Goal: Answer question/provide support

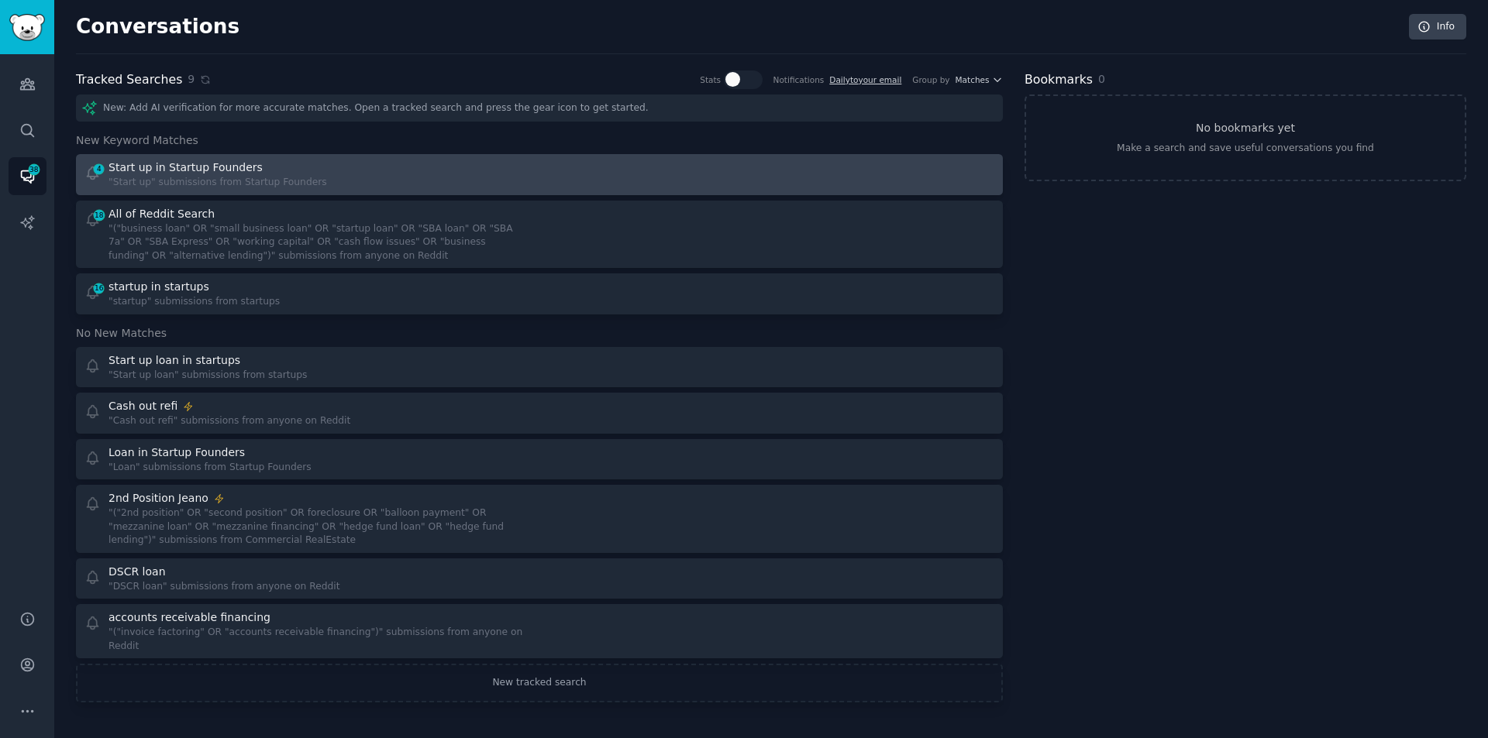
click at [304, 174] on div "4 Start up in Startup Founders "Start up" submissions from Startup Founders" at bounding box center [306, 175] width 445 height 30
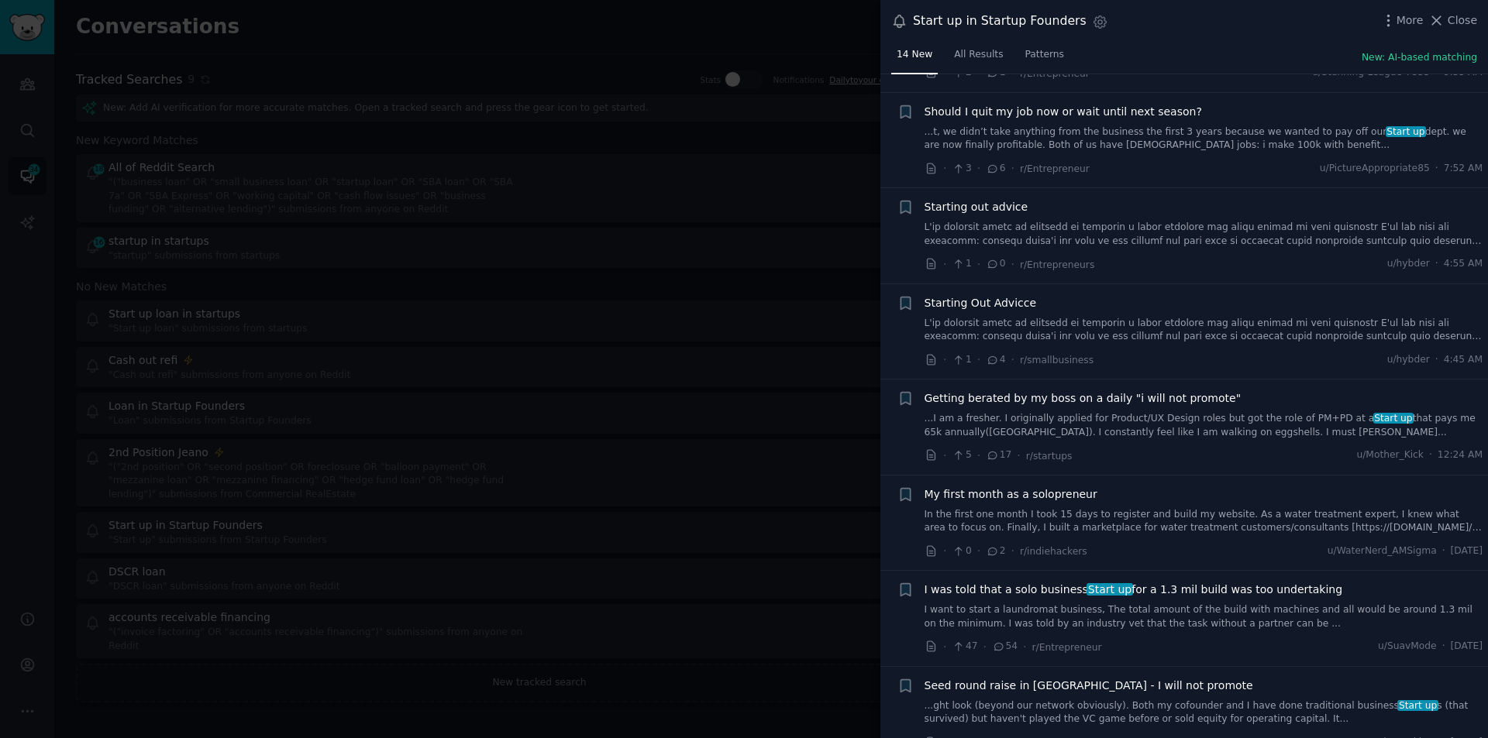
scroll to position [79, 0]
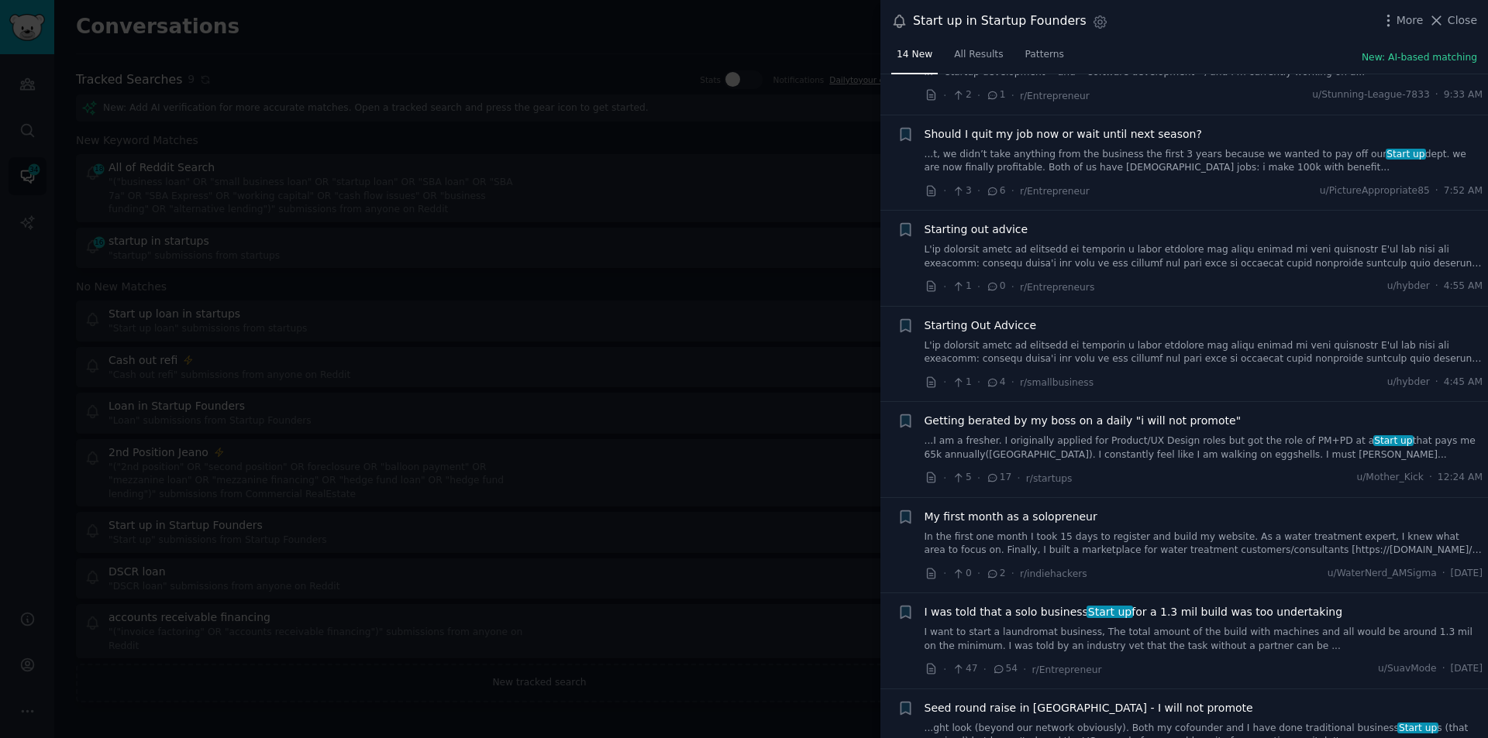
click at [1459, 16] on span "Close" at bounding box center [1461, 20] width 29 height 16
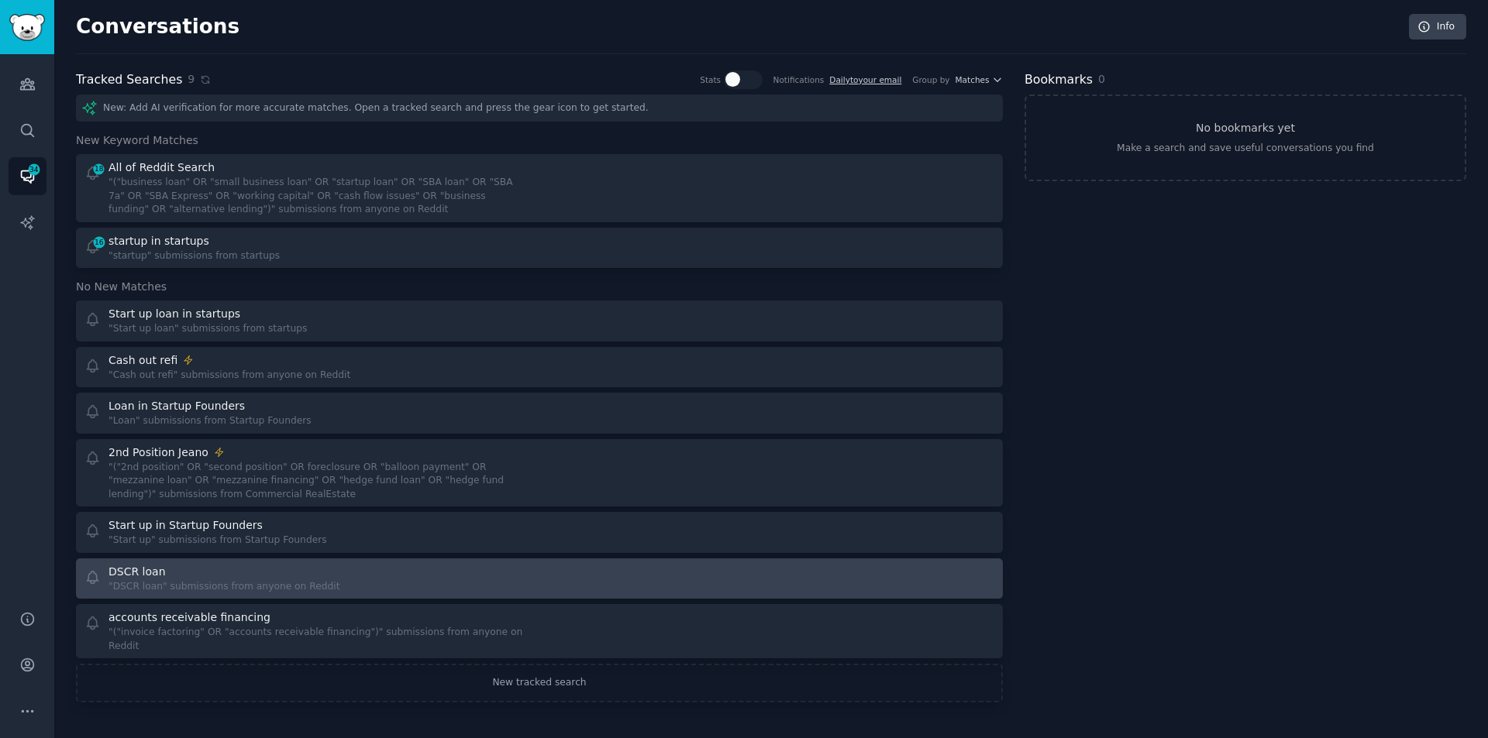
click at [209, 580] on div ""DSCR loan" submissions from anyone on Reddit" at bounding box center [223, 587] width 231 height 14
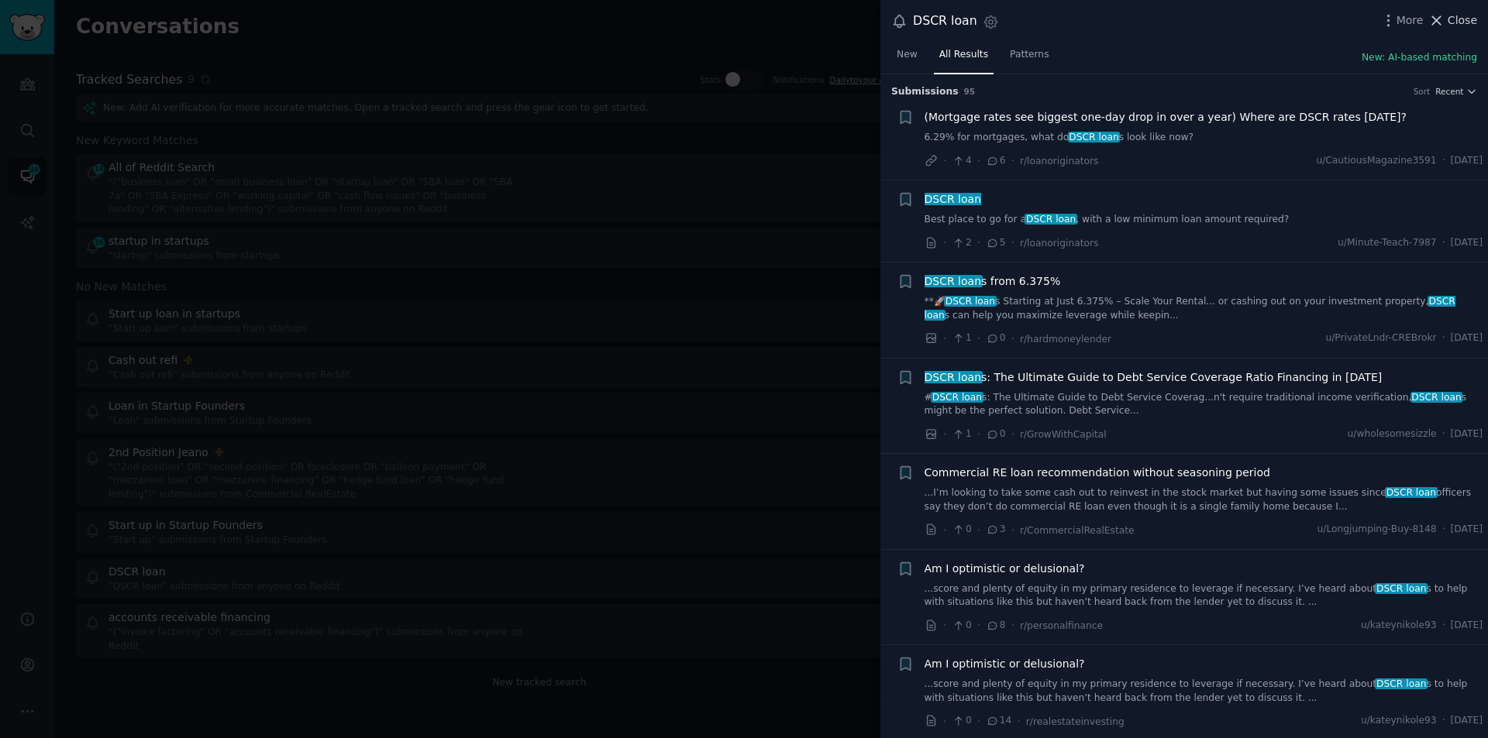
click at [1454, 19] on span "Close" at bounding box center [1461, 20] width 29 height 16
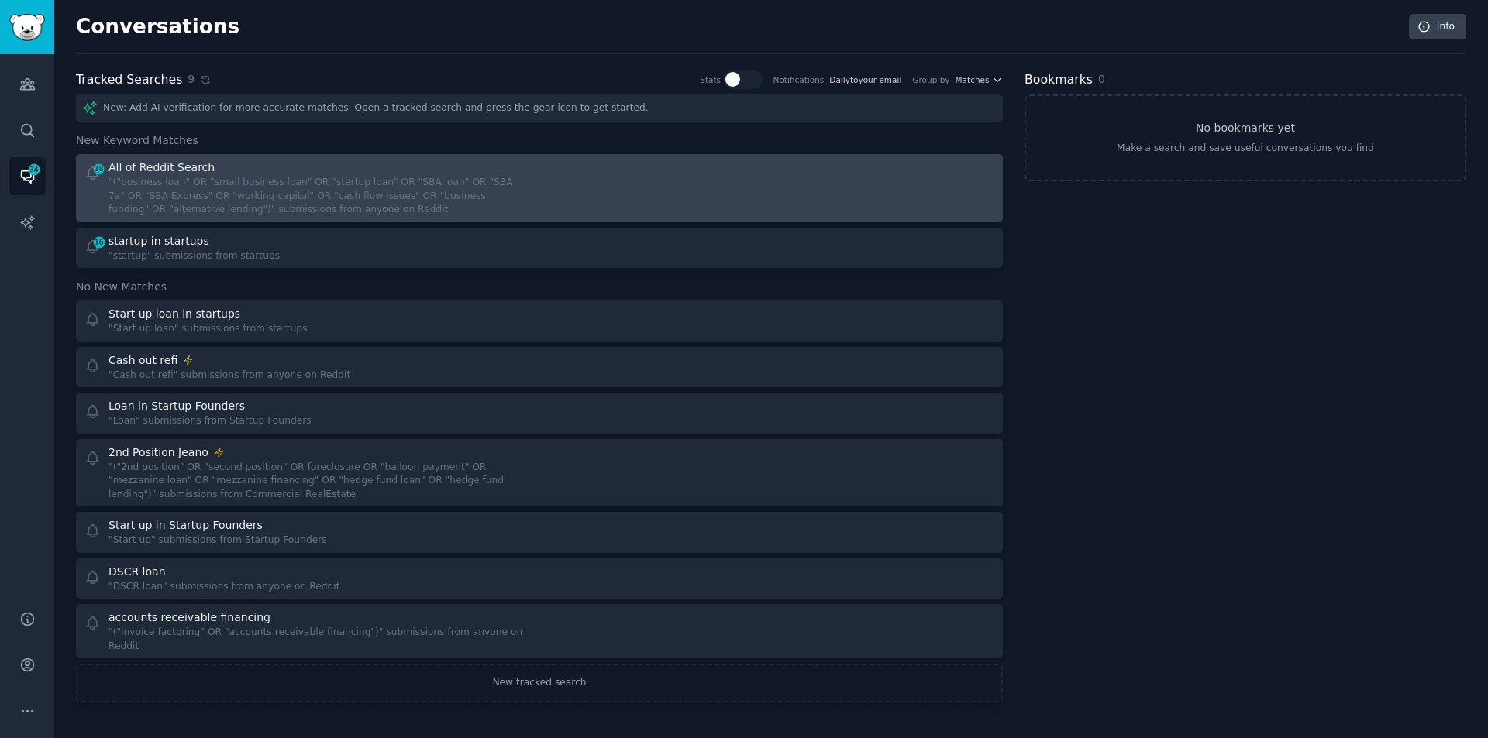
click at [402, 177] on div ""("business loan" OR "small business loan" OR "startup loan" OR "SBA loan" OR "…" at bounding box center [318, 196] width 420 height 41
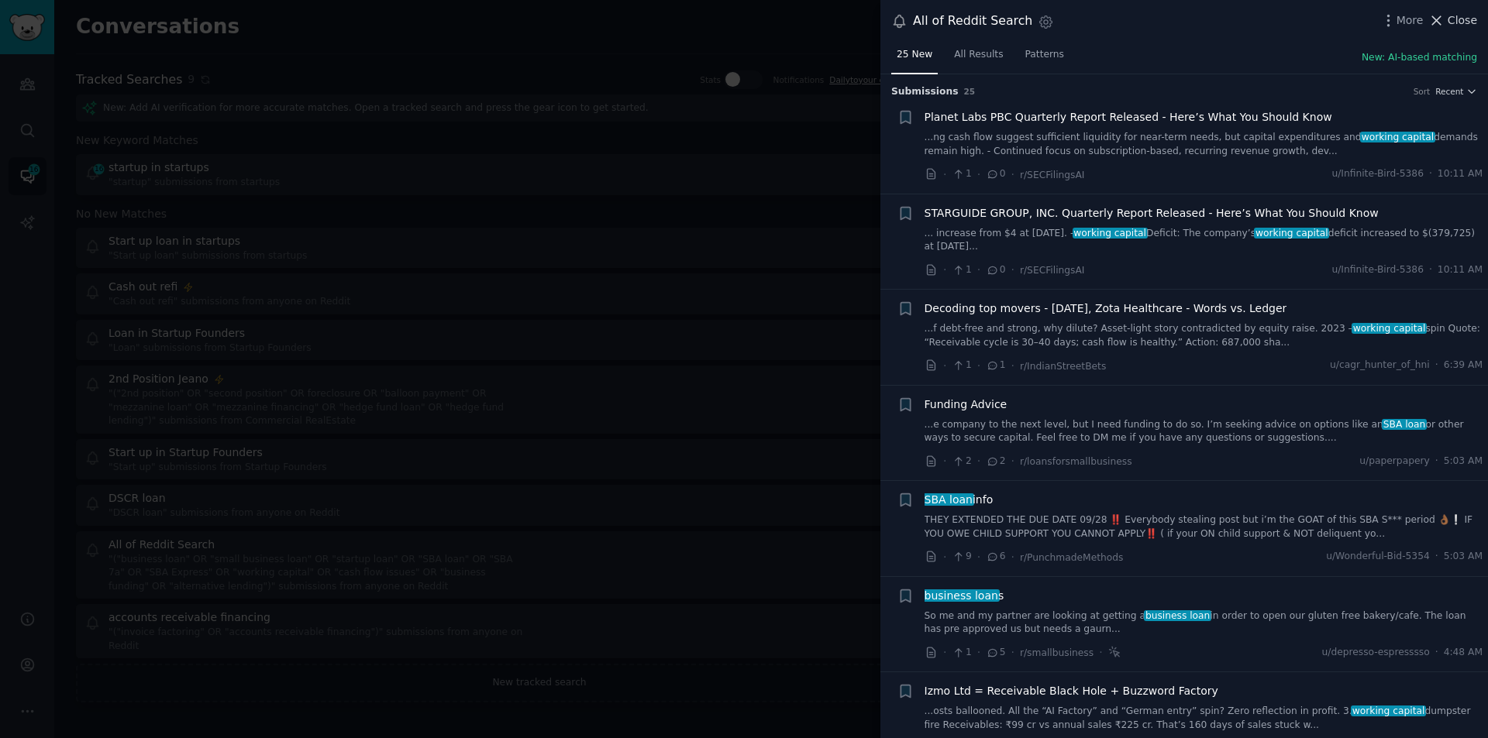
click at [1450, 18] on span "Close" at bounding box center [1461, 20] width 29 height 16
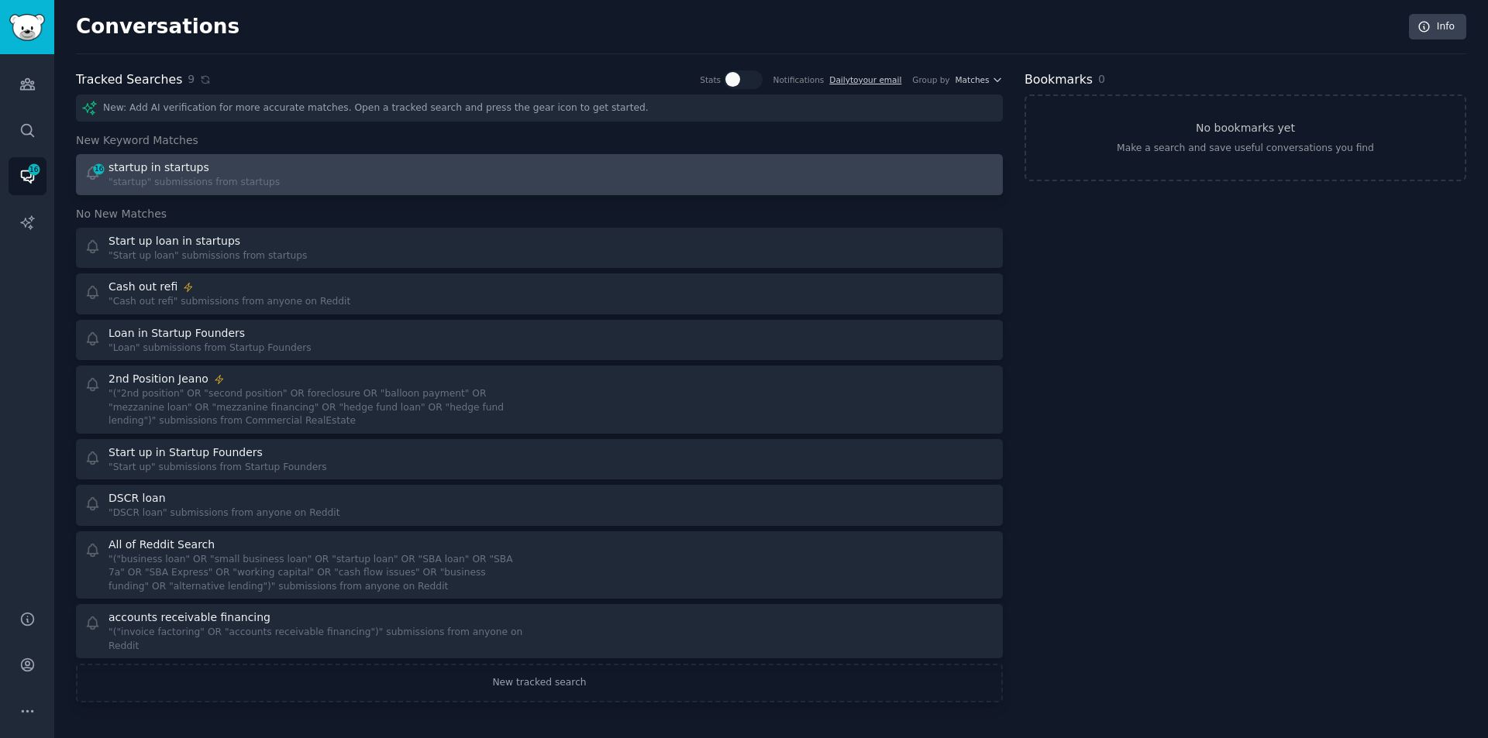
click at [230, 165] on div "startup in startups" at bounding box center [193, 168] width 171 height 16
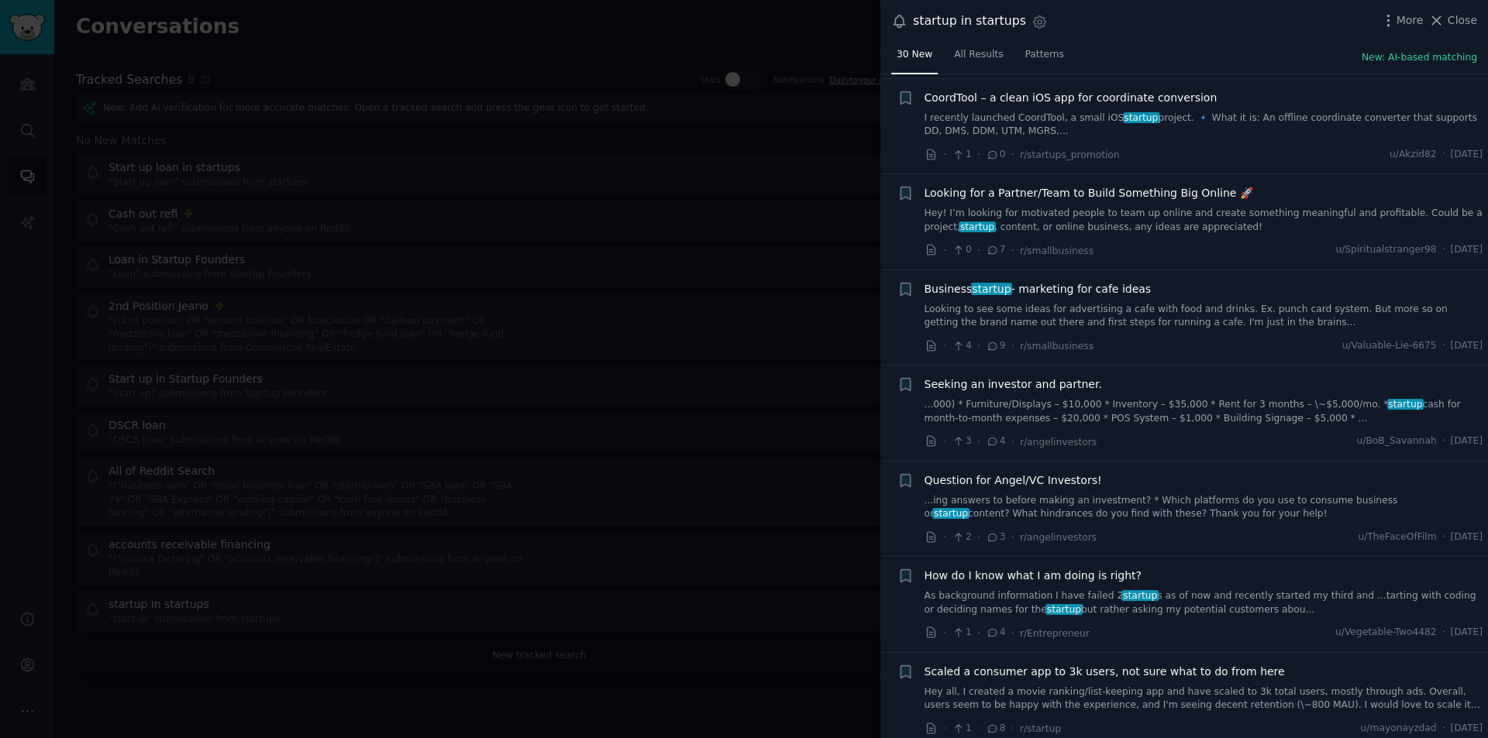
scroll to position [2247, 0]
click at [1039, 408] on link "...000) * Furniture/Displays – $10,000 * Inventory – $35,000 * Rent for 3 month…" at bounding box center [1203, 407] width 559 height 27
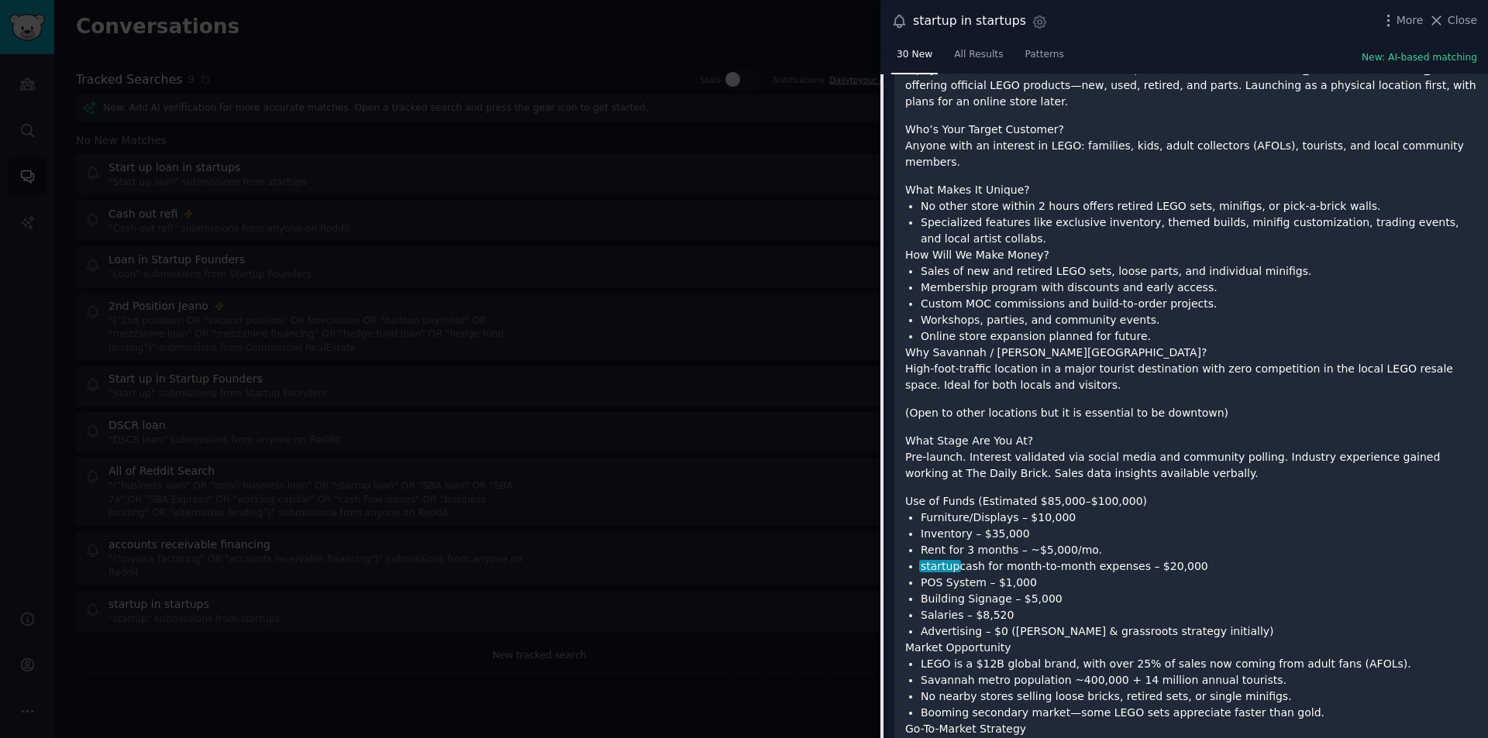
scroll to position [2612, 0]
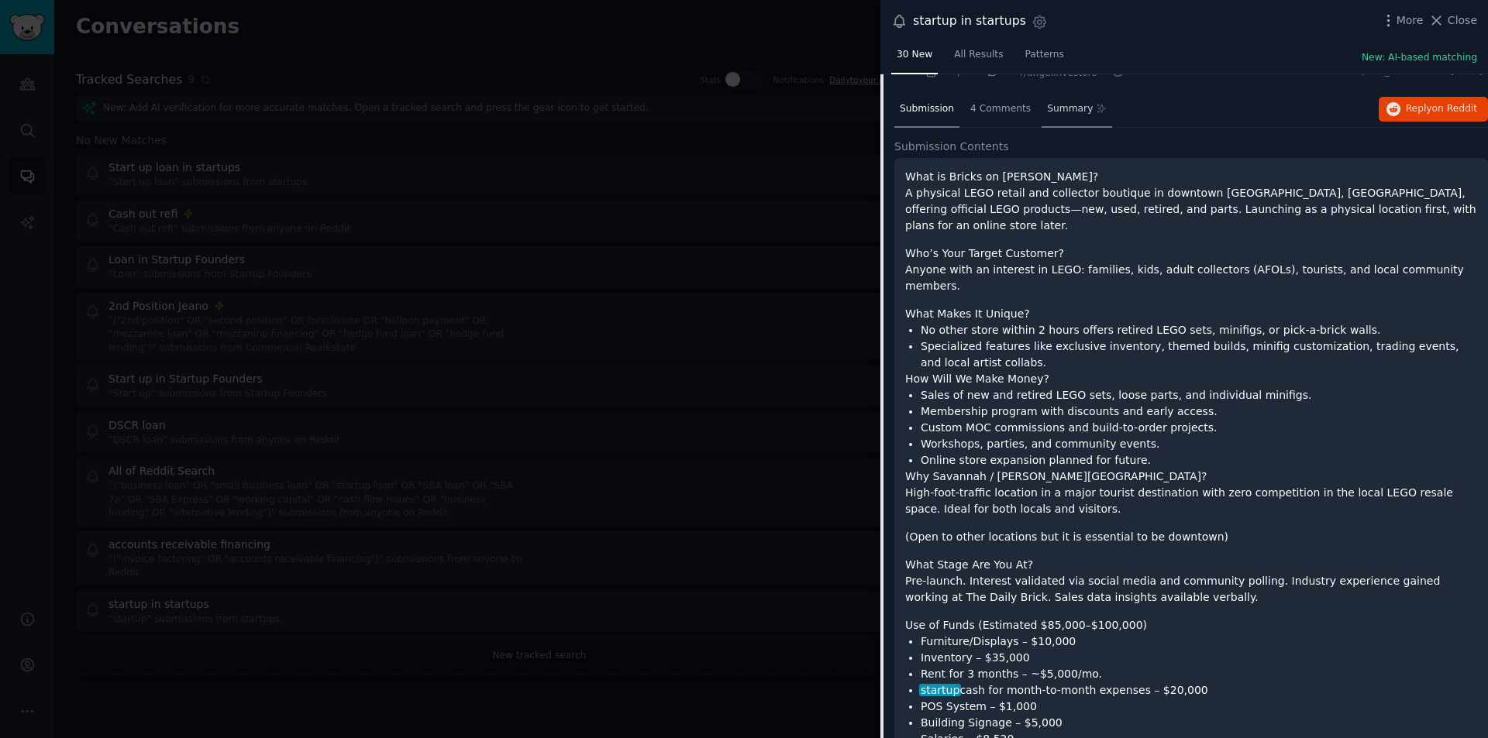
click at [1058, 105] on span "Summary" at bounding box center [1070, 109] width 46 height 14
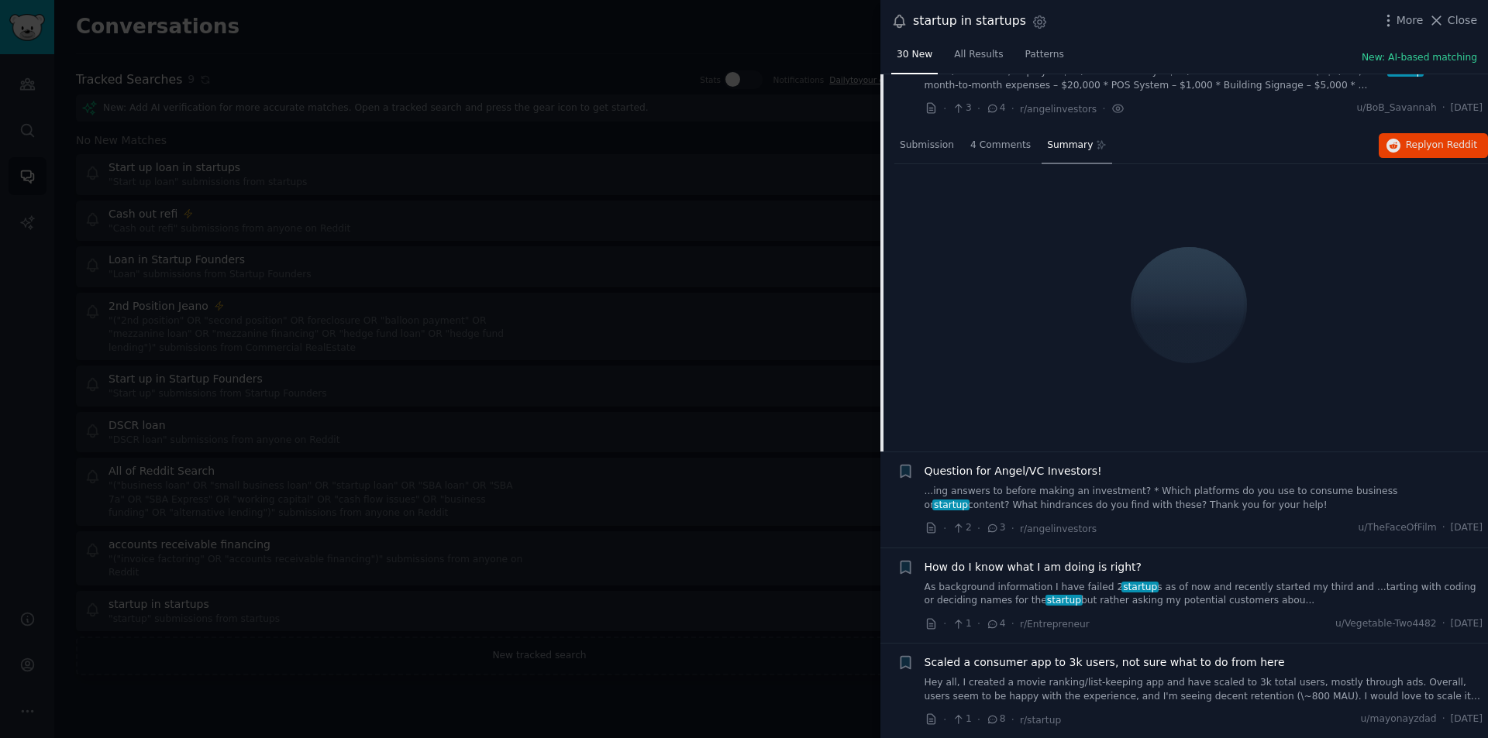
scroll to position [2484, 0]
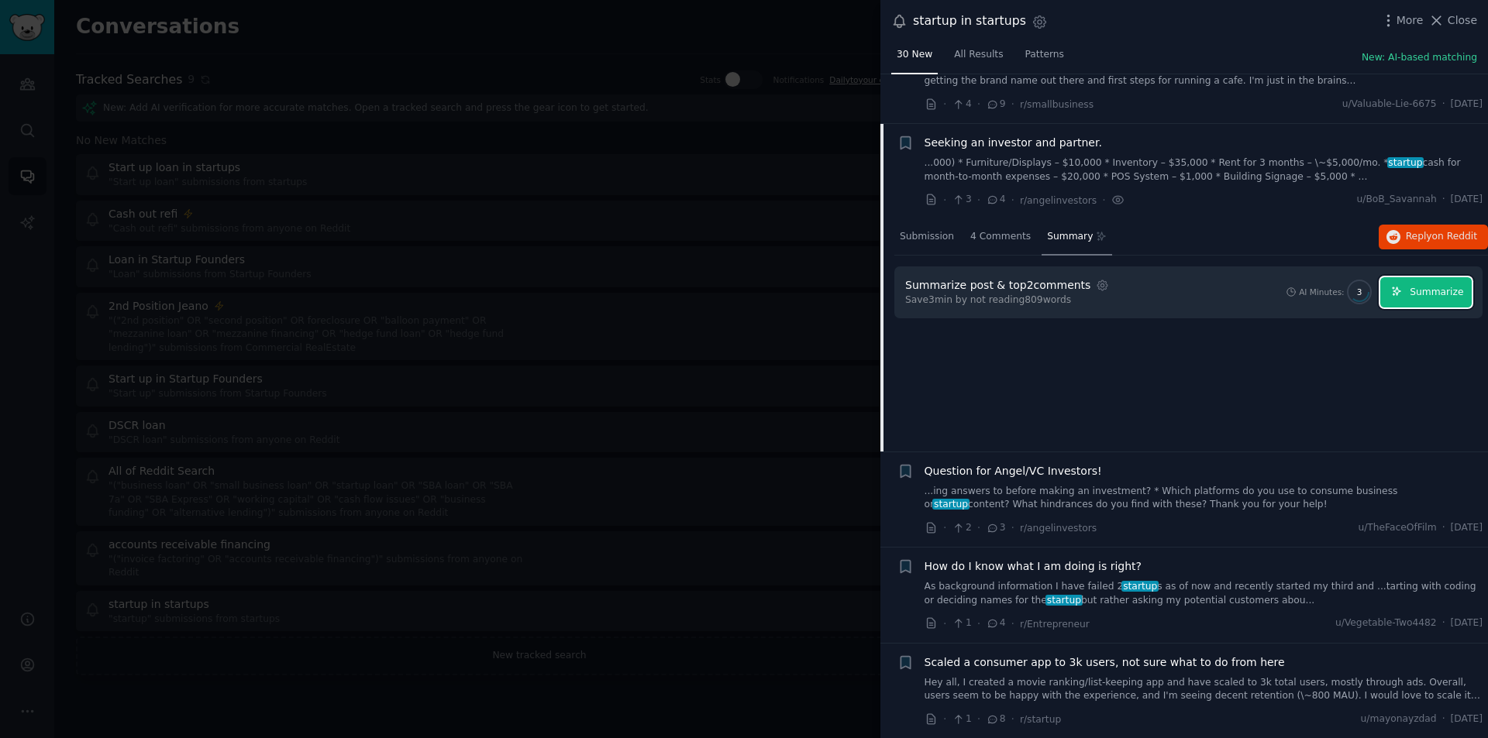
click at [1445, 286] on span "Summarize" at bounding box center [1435, 293] width 53 height 14
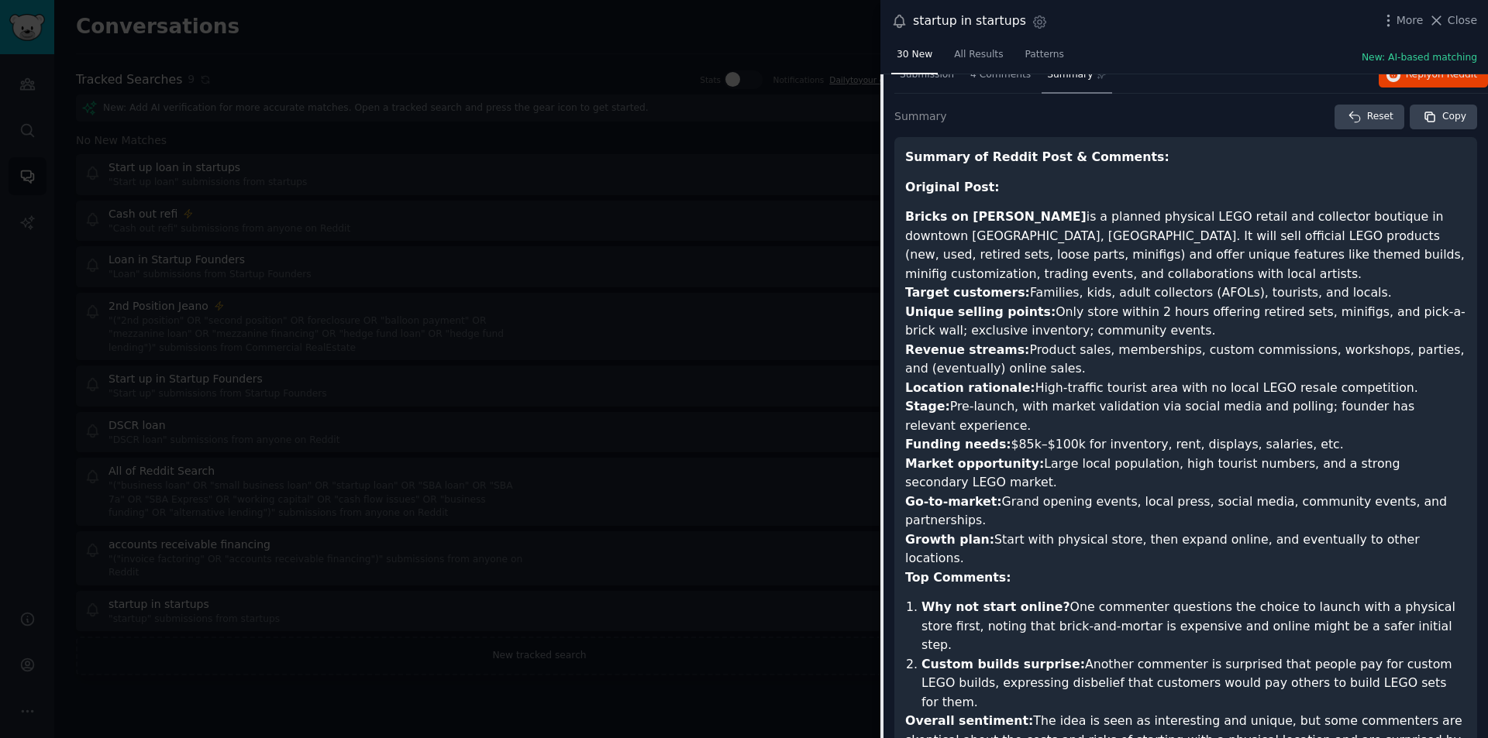
scroll to position [2407, 0]
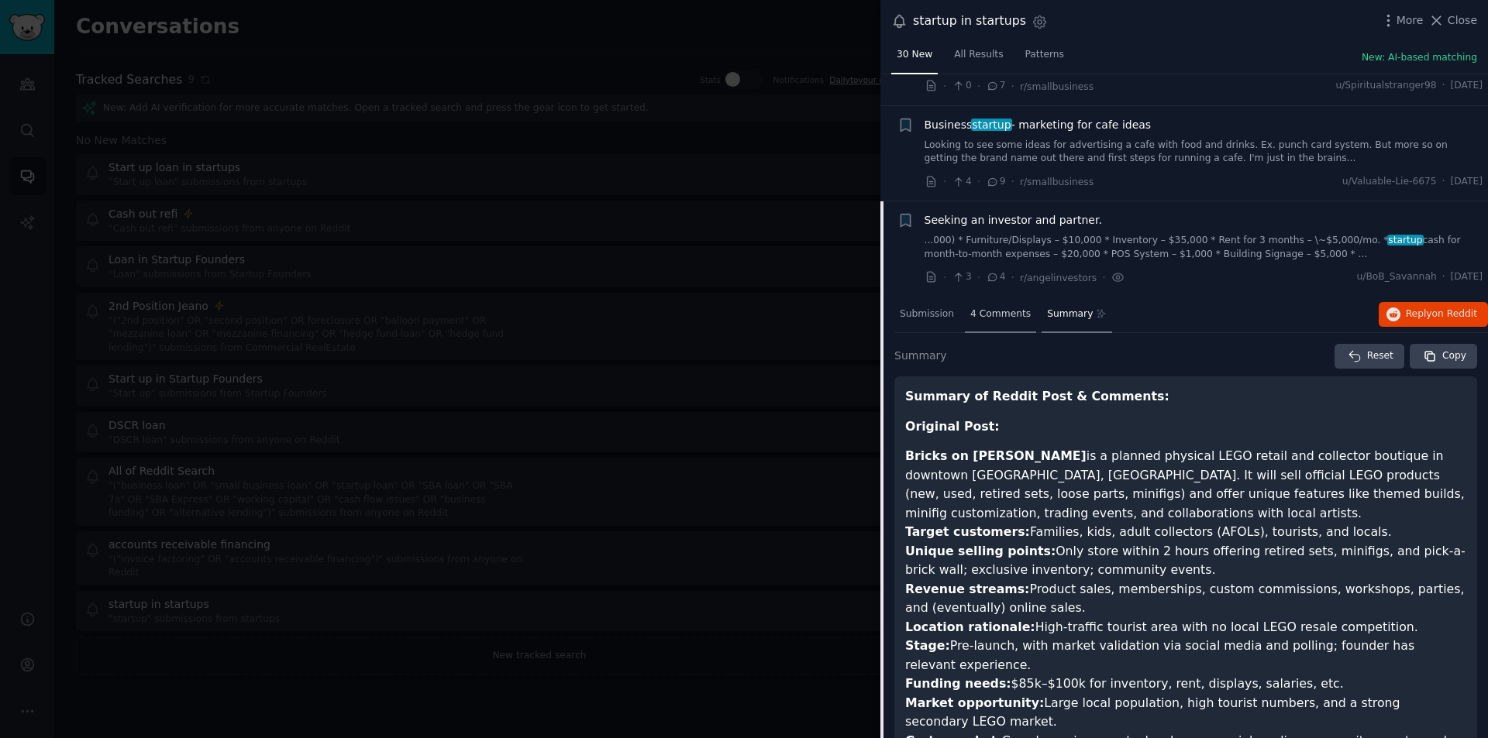
click at [971, 309] on span "4 Comments" at bounding box center [1000, 315] width 60 height 14
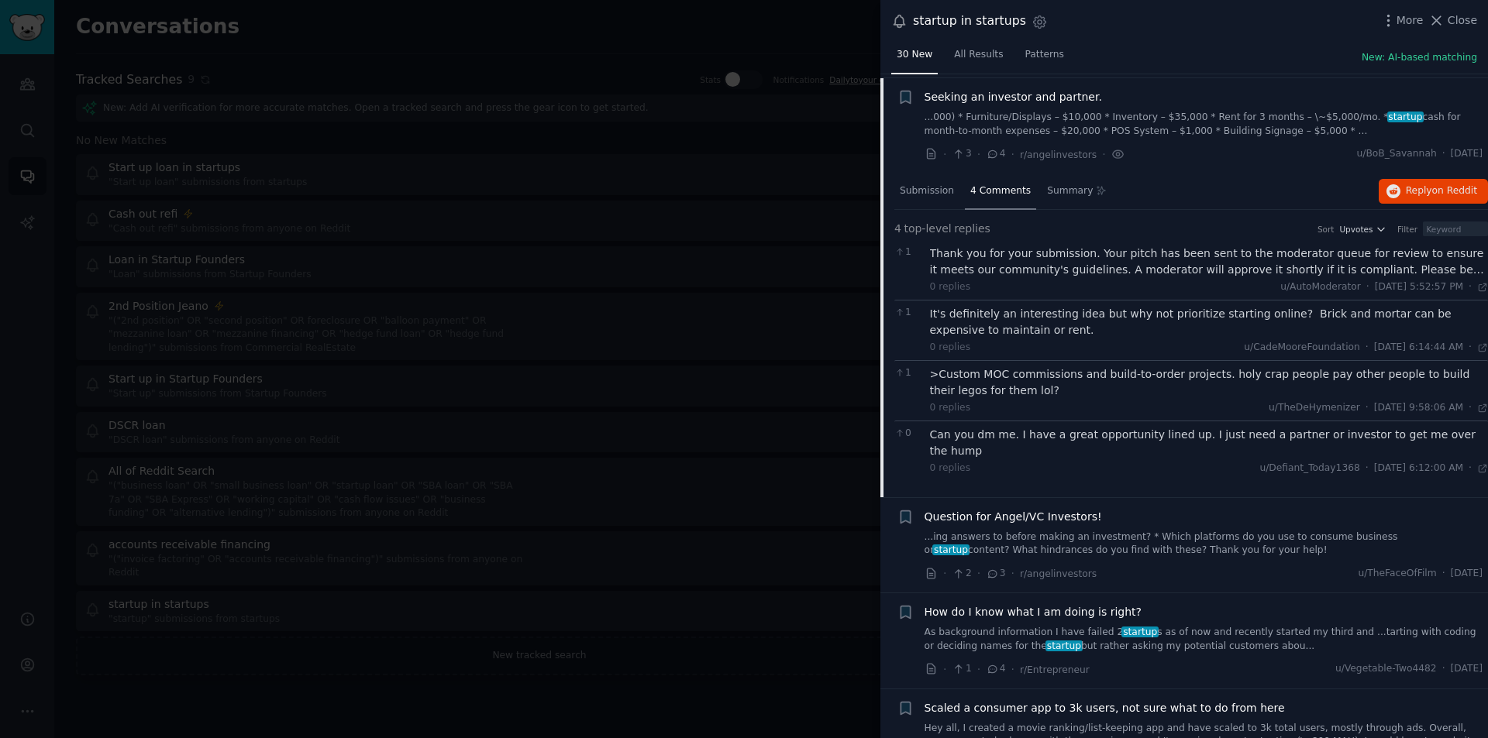
scroll to position [2559, 0]
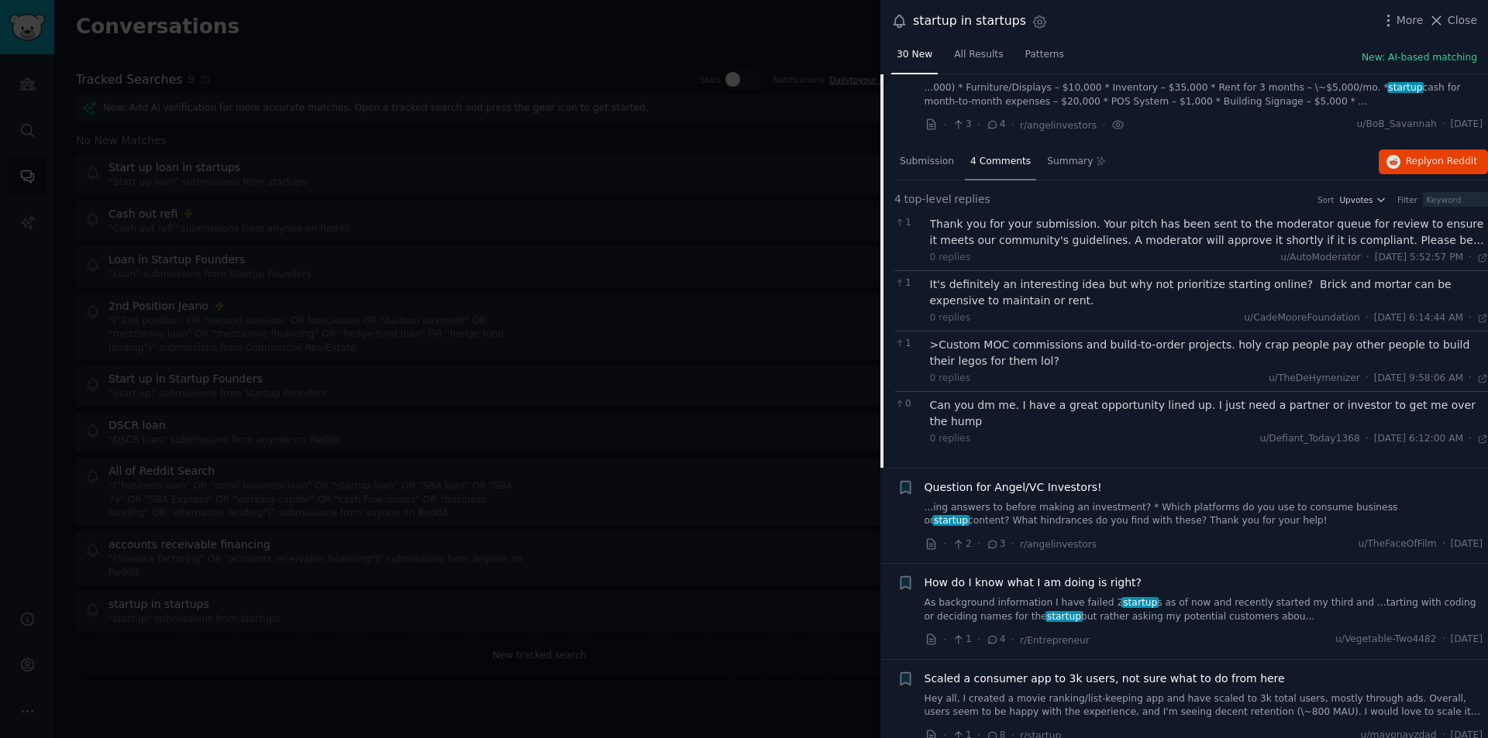
click at [1225, 401] on div "Can you dm me. I have a great opportunity lined up. I just need a partner or in…" at bounding box center [1209, 413] width 559 height 33
click at [1418, 166] on span "Reply on Reddit" at bounding box center [1441, 162] width 71 height 14
